Goal: Navigation & Orientation: Find specific page/section

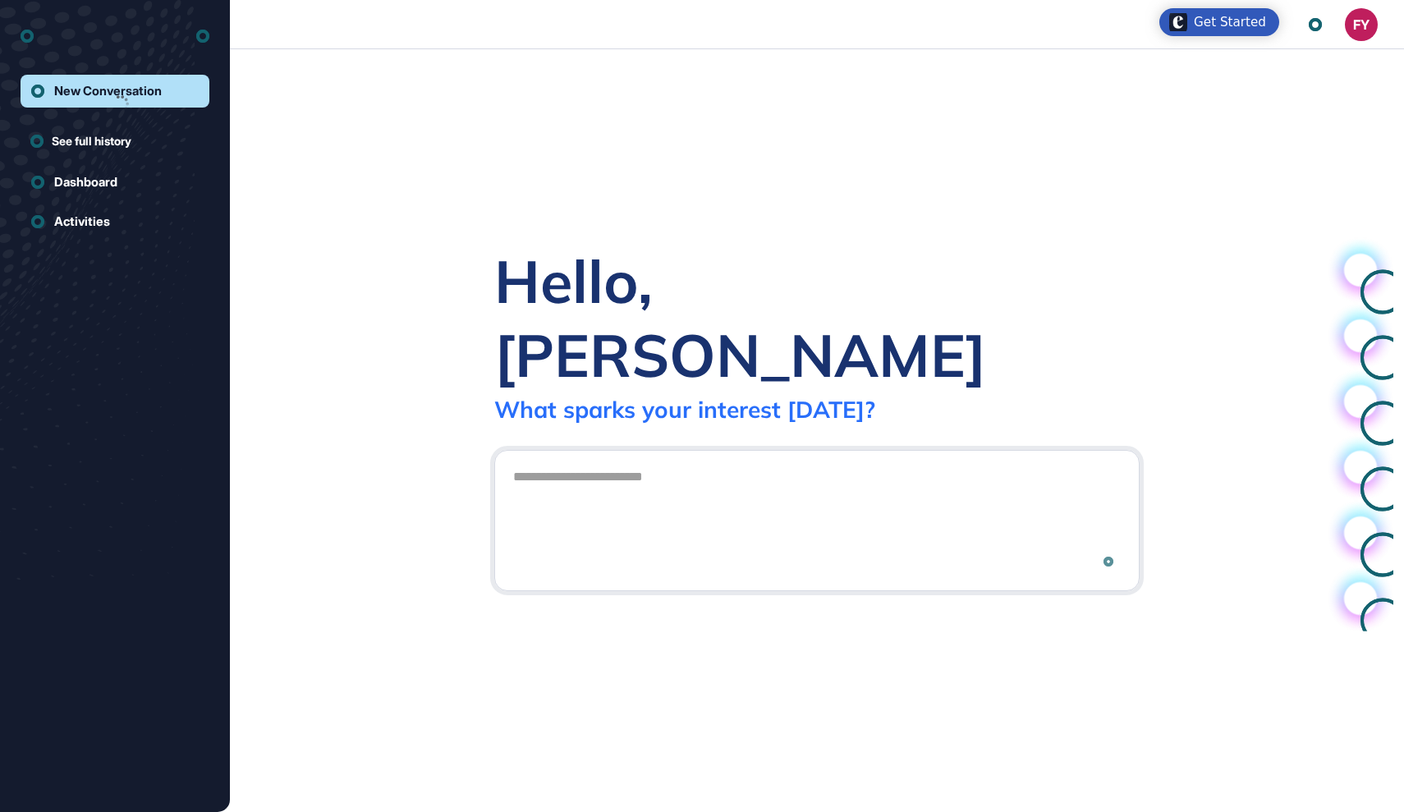
scroll to position [1, 1]
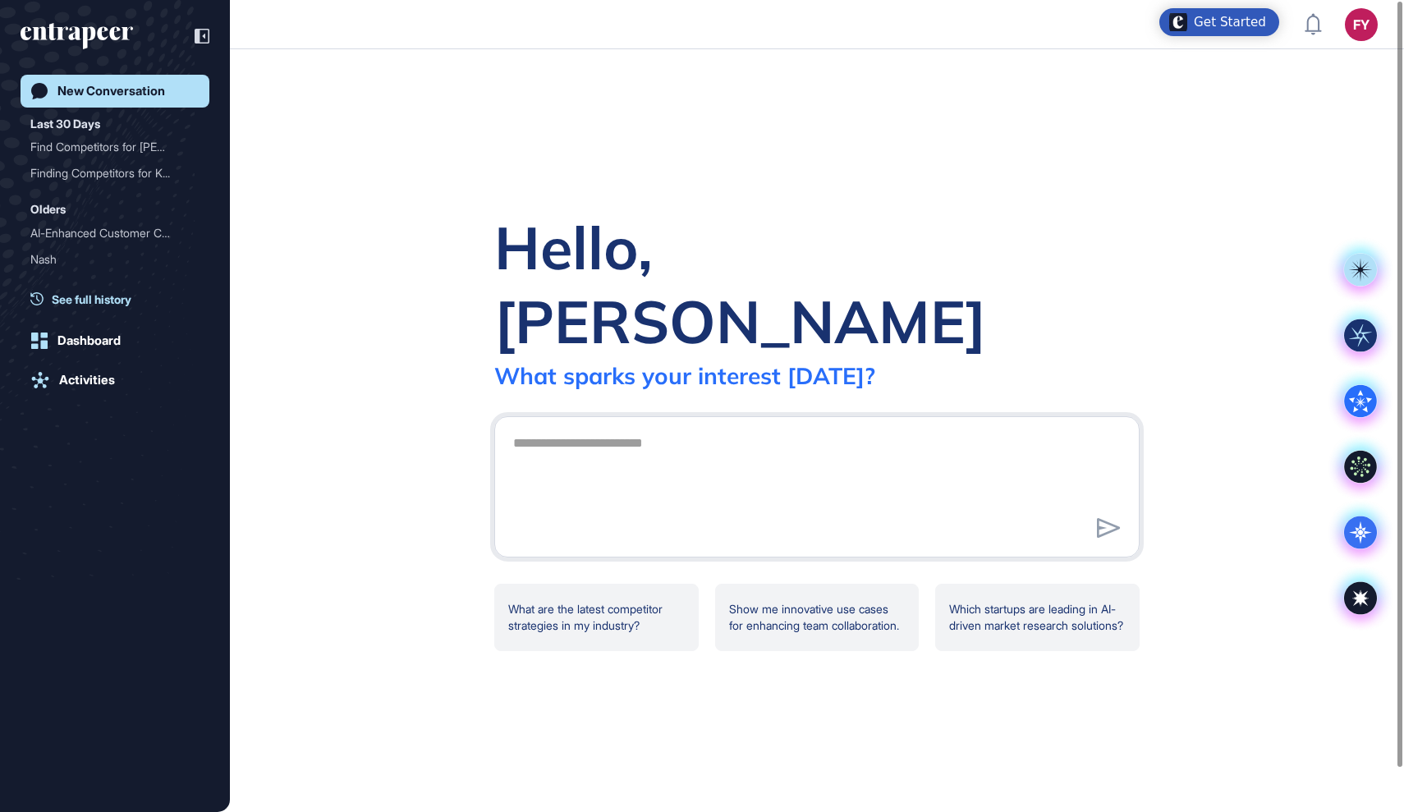
click at [76, 301] on span "See full history" at bounding box center [92, 299] width 80 height 17
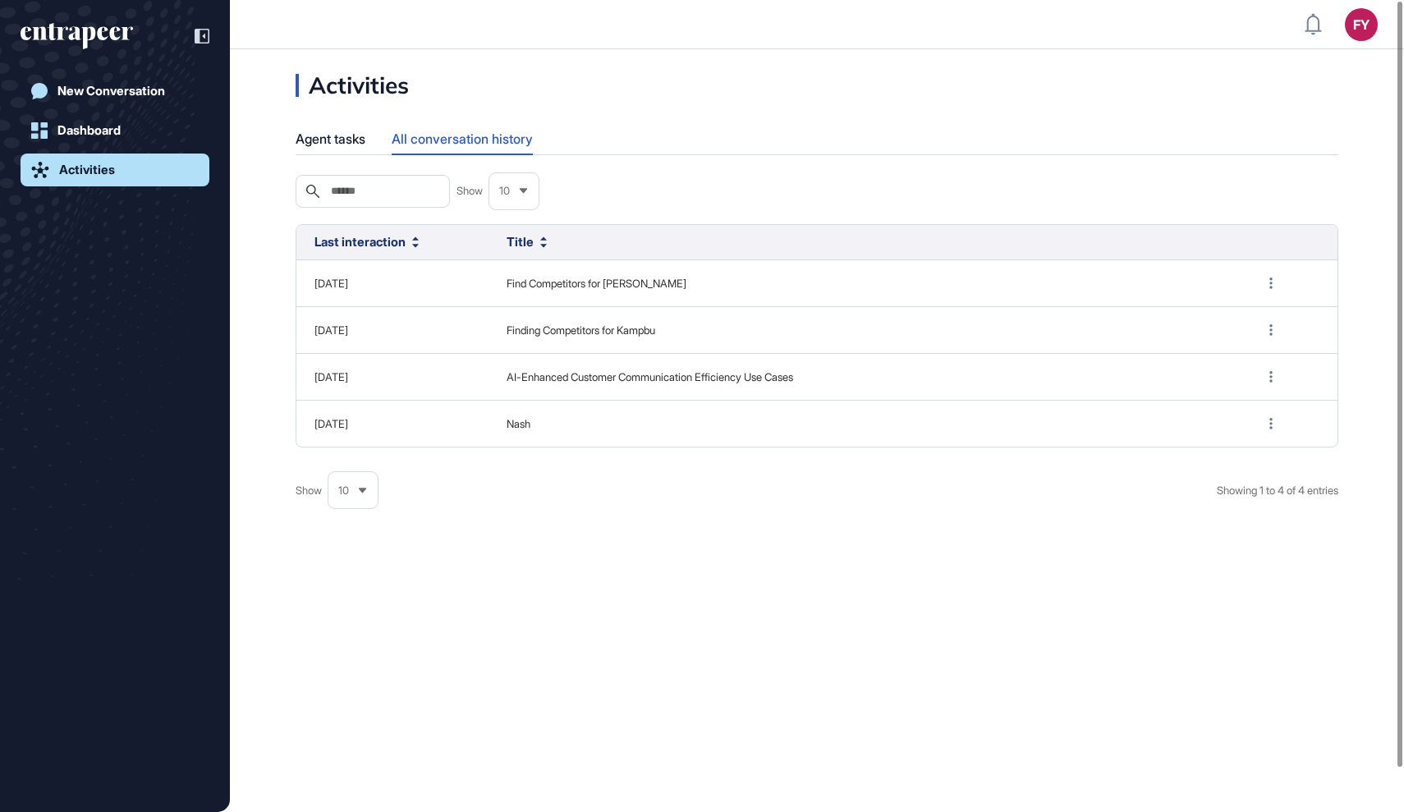
click at [361, 492] on icon at bounding box center [362, 490] width 11 height 11
click at [355, 459] on li "100" at bounding box center [352, 460] width 39 height 33
click at [353, 137] on div "Agent tasks" at bounding box center [331, 139] width 70 height 32
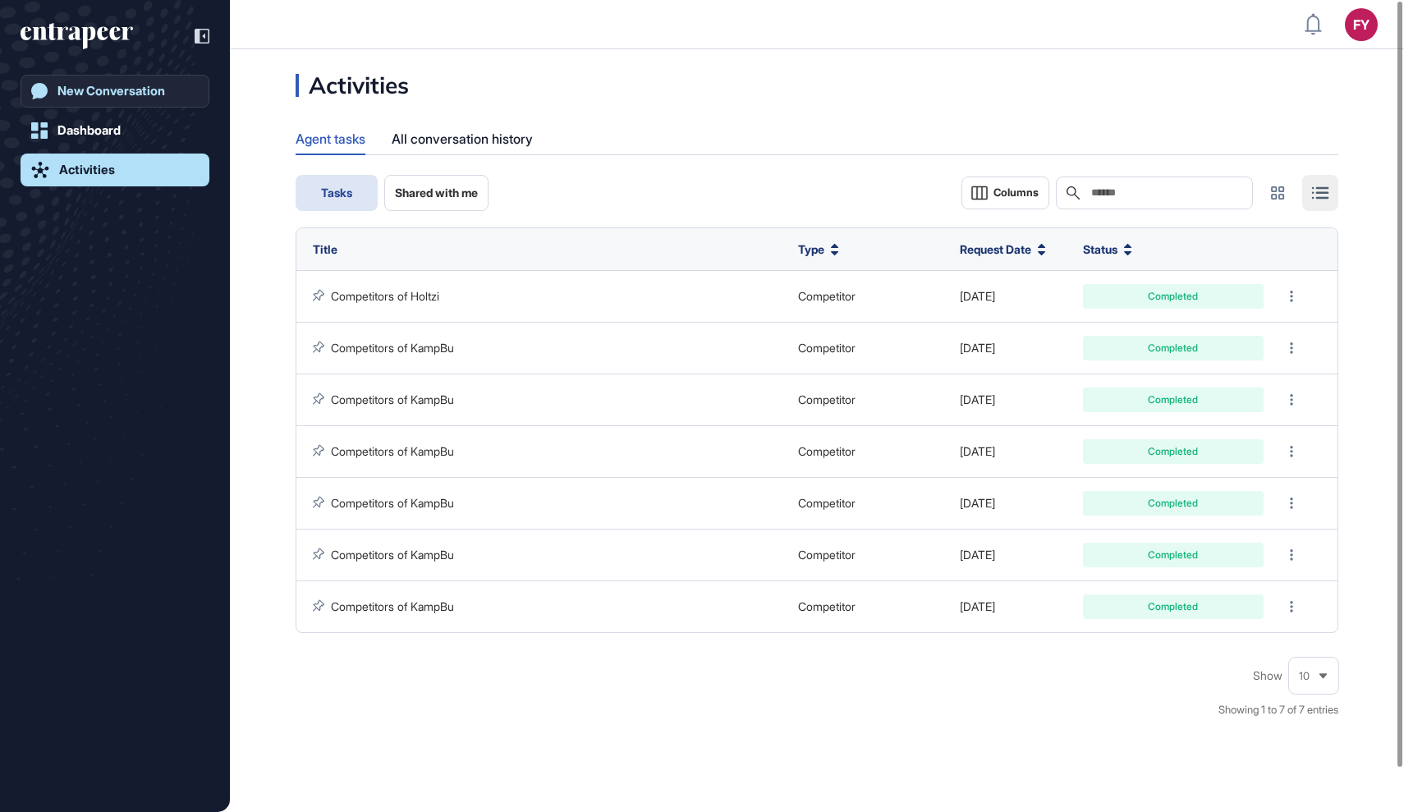
click at [138, 94] on div "New Conversation" at bounding box center [111, 91] width 108 height 15
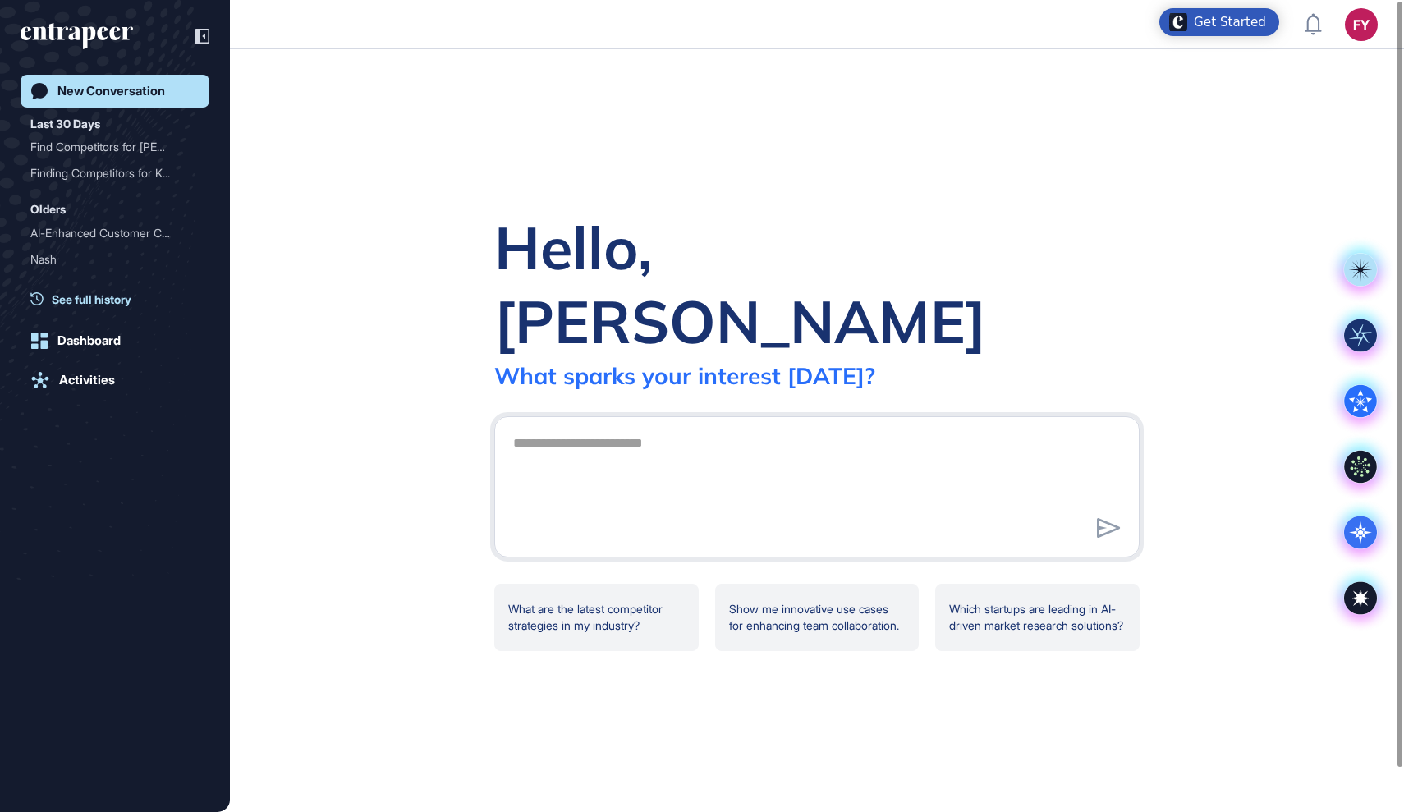
click at [117, 303] on span "See full history" at bounding box center [92, 299] width 80 height 17
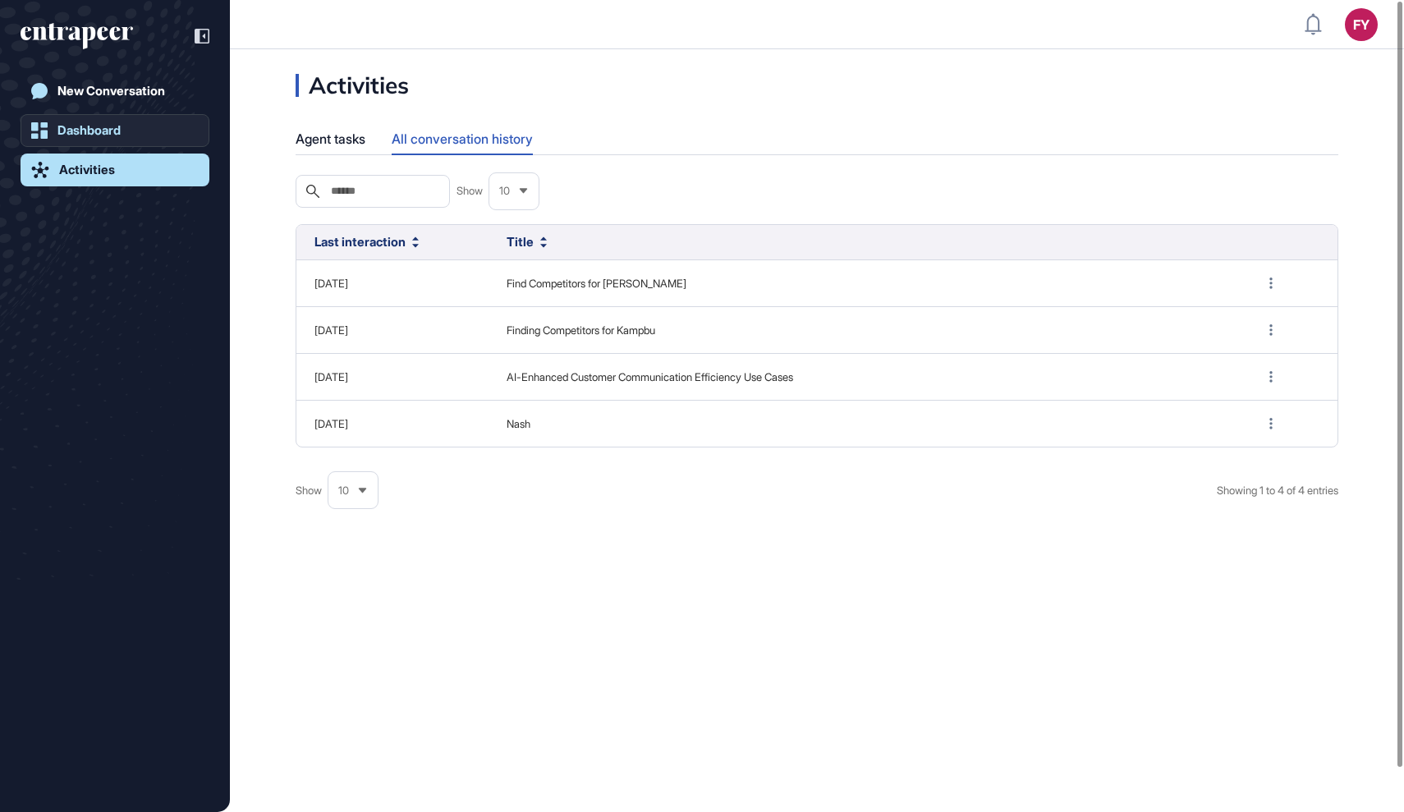
click at [132, 126] on link "Dashboard" at bounding box center [115, 130] width 189 height 33
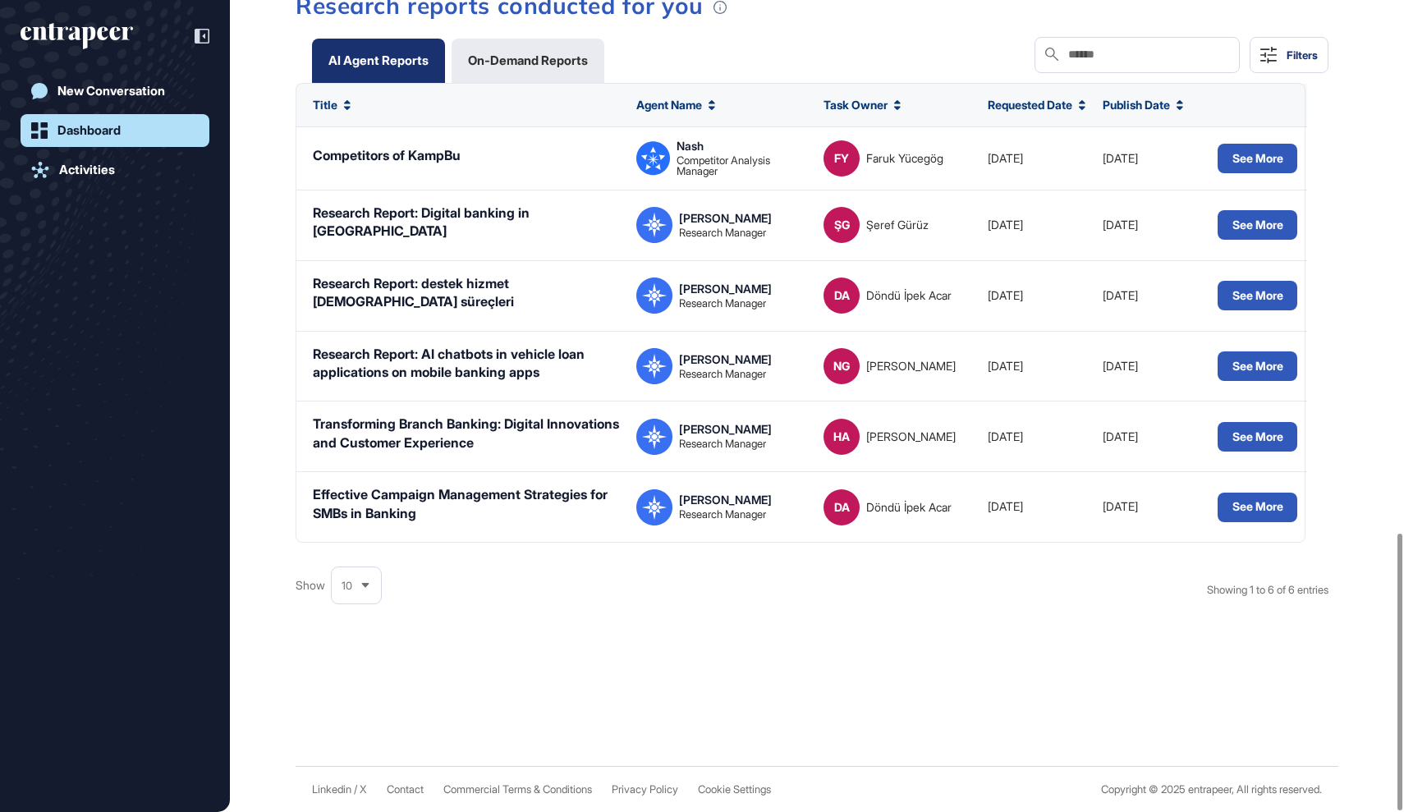
scroll to position [1561, 0]
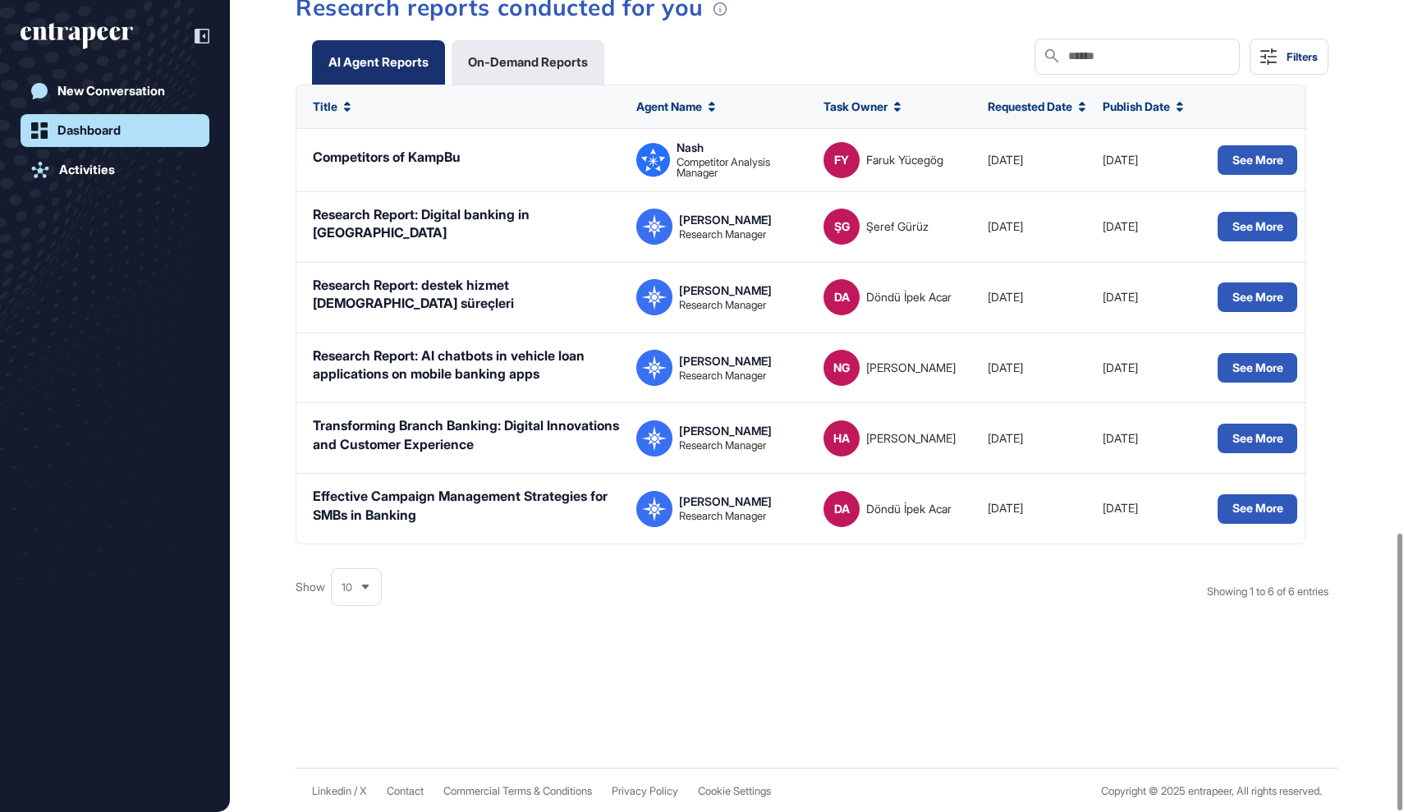
click at [374, 586] on div "10" at bounding box center [356, 588] width 49 height 32
click at [356, 550] on li "100" at bounding box center [356, 557] width 39 height 33
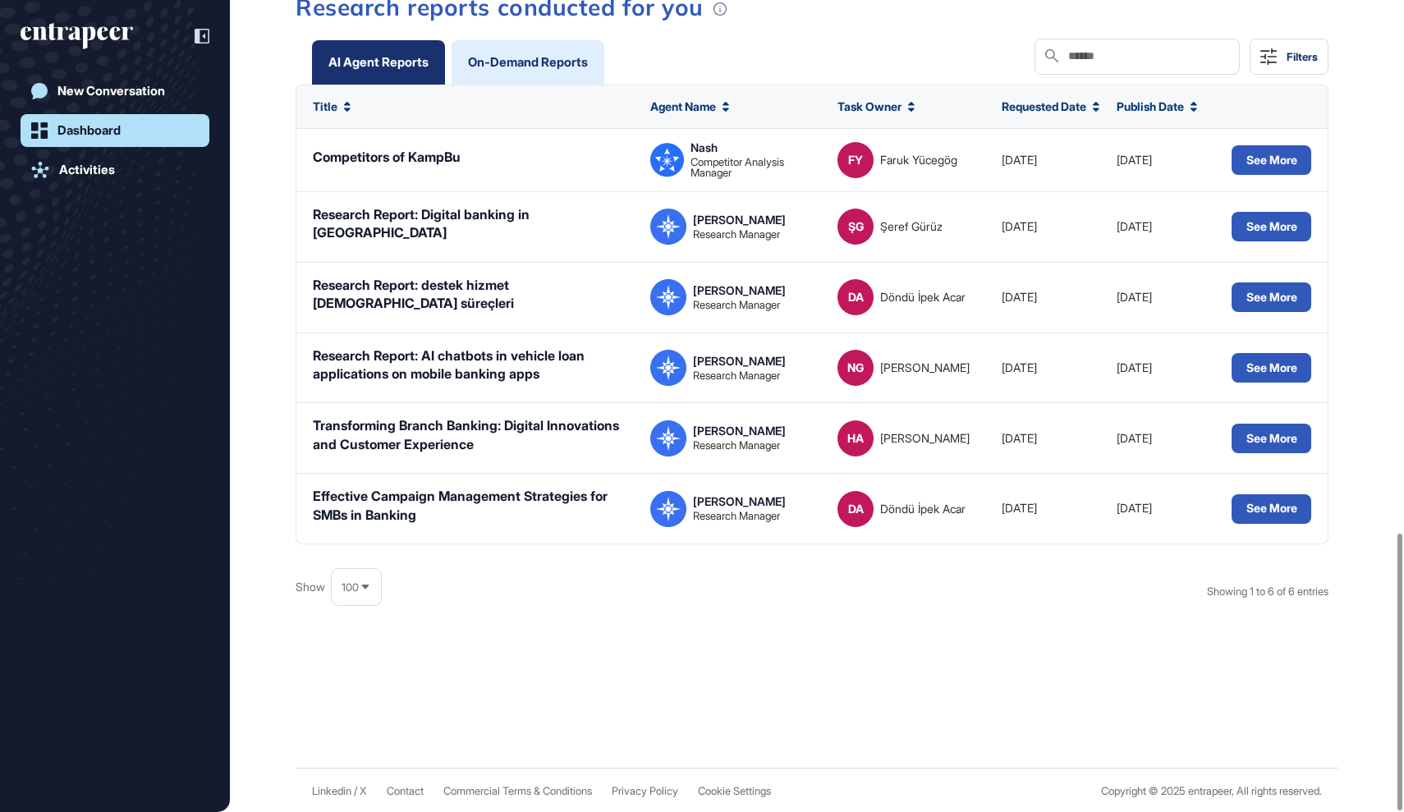
click at [531, 71] on div "On-Demand Reports" at bounding box center [528, 62] width 153 height 44
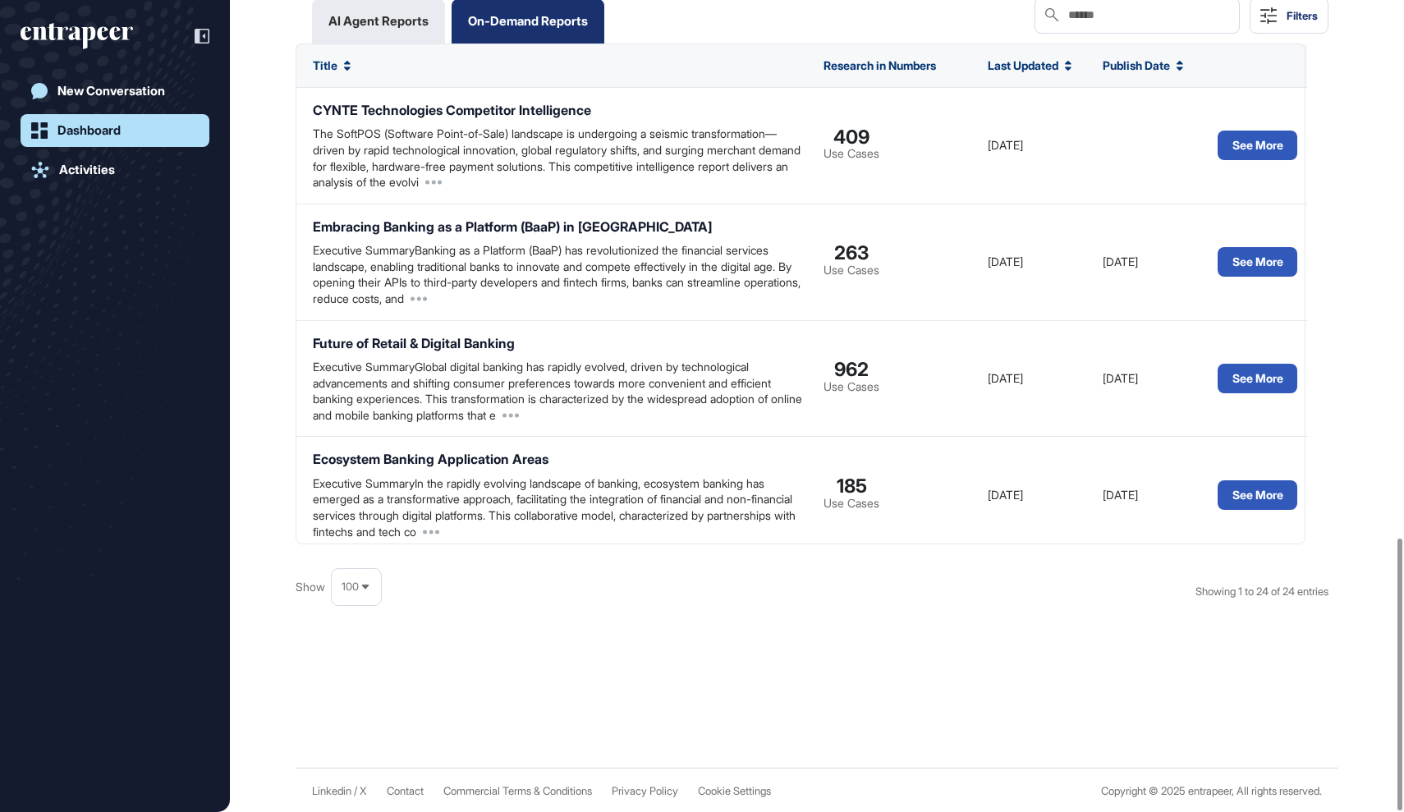
scroll to position [0, 0]
